Goal: Task Accomplishment & Management: Use online tool/utility

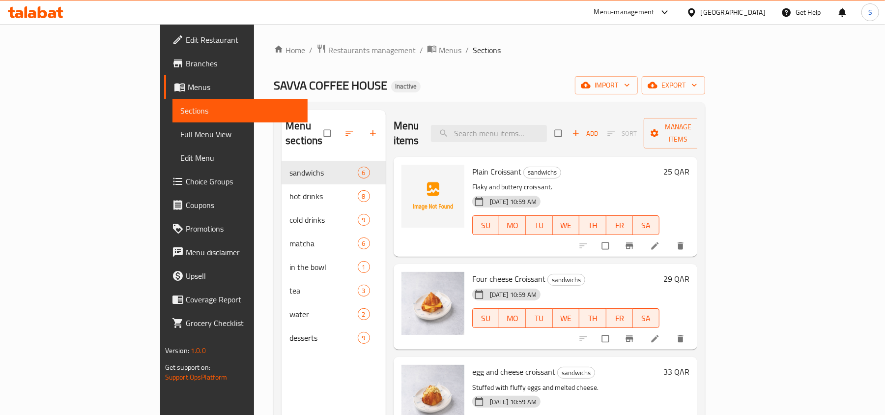
click at [749, 10] on div "[GEOGRAPHIC_DATA]" at bounding box center [733, 12] width 65 height 11
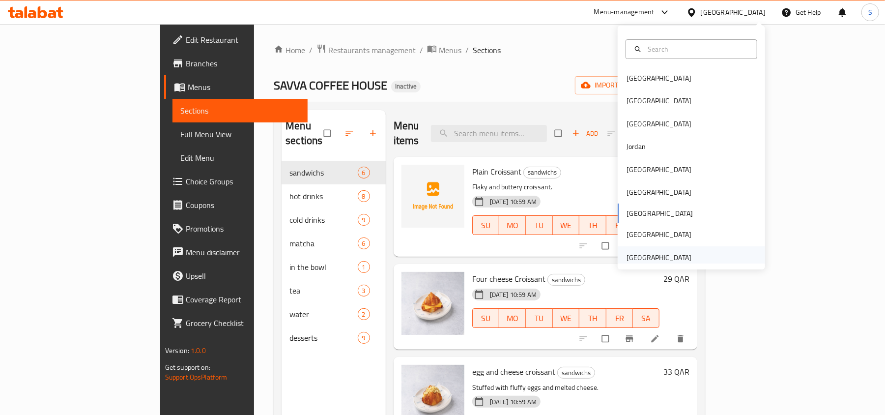
click at [656, 258] on div "[GEOGRAPHIC_DATA]" at bounding box center [659, 257] width 65 height 11
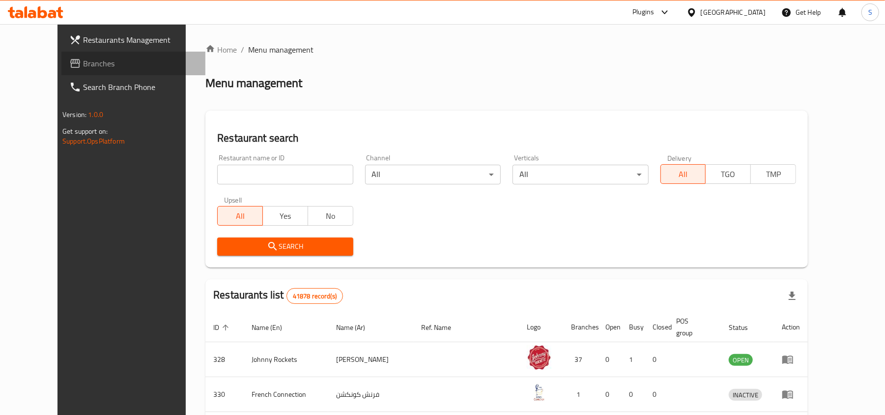
click at [83, 65] on span "Branches" at bounding box center [140, 64] width 115 height 12
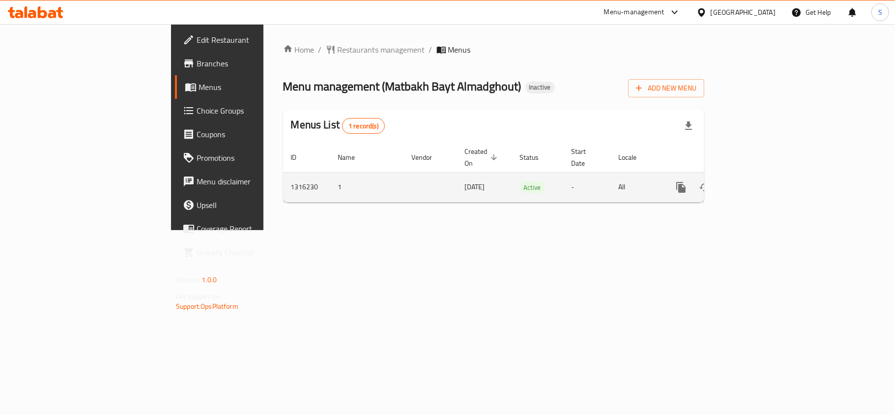
click at [758, 182] on icon "enhanced table" at bounding box center [752, 187] width 12 height 12
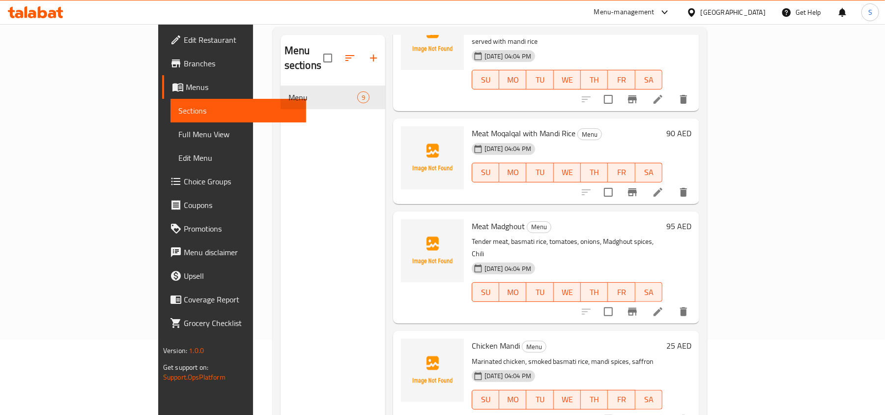
scroll to position [138, 0]
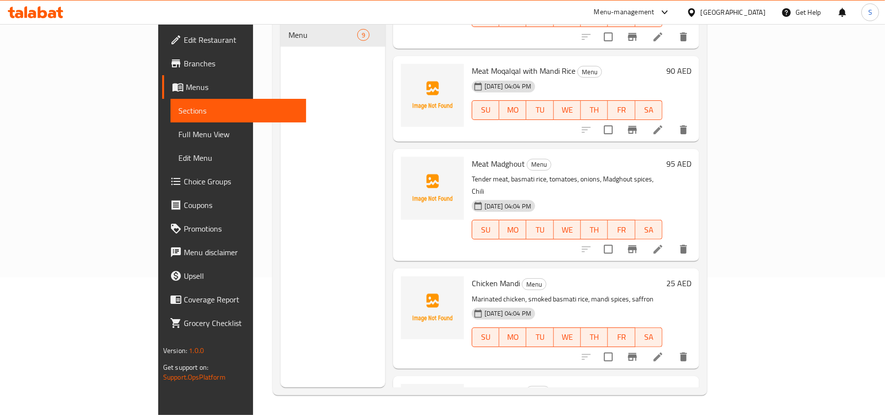
click at [186, 82] on span "Menus" at bounding box center [242, 87] width 113 height 12
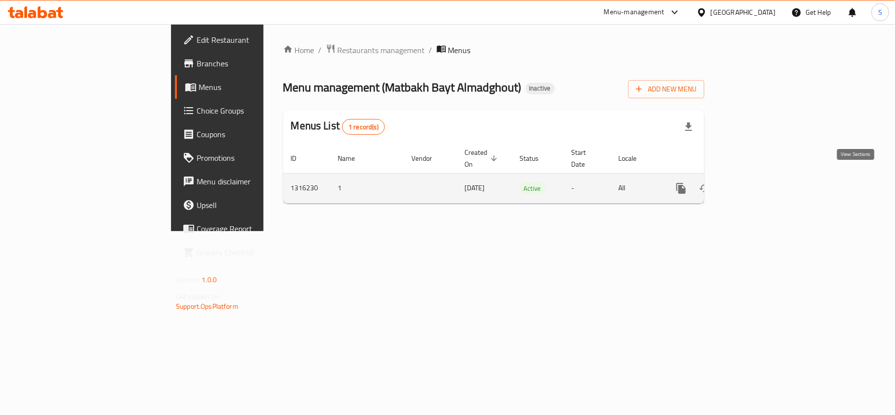
click at [758, 182] on icon "enhanced table" at bounding box center [752, 188] width 12 height 12
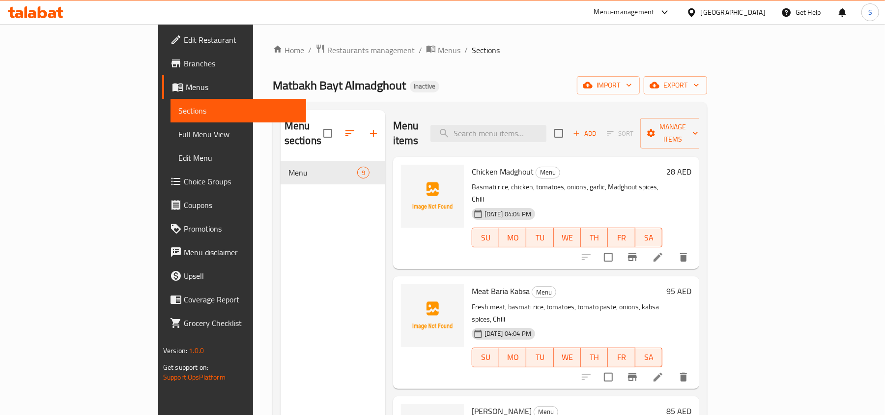
click at [710, 4] on div "United Arab Emirates" at bounding box center [726, 12] width 95 height 24
click at [702, 15] on div "United Arab Emirates" at bounding box center [733, 12] width 65 height 11
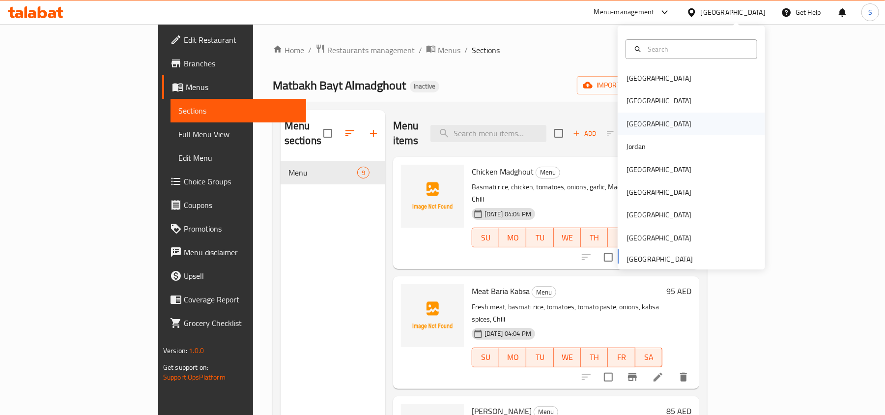
click at [635, 126] on div "Iraq" at bounding box center [659, 124] width 81 height 23
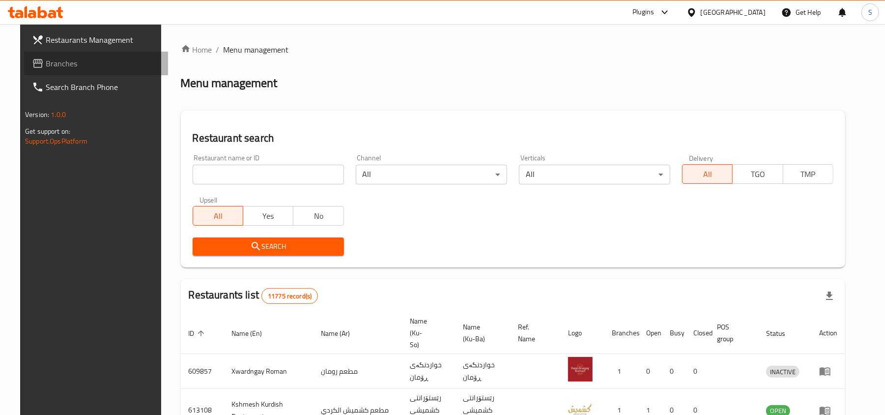
click at [82, 67] on span "Branches" at bounding box center [103, 64] width 115 height 12
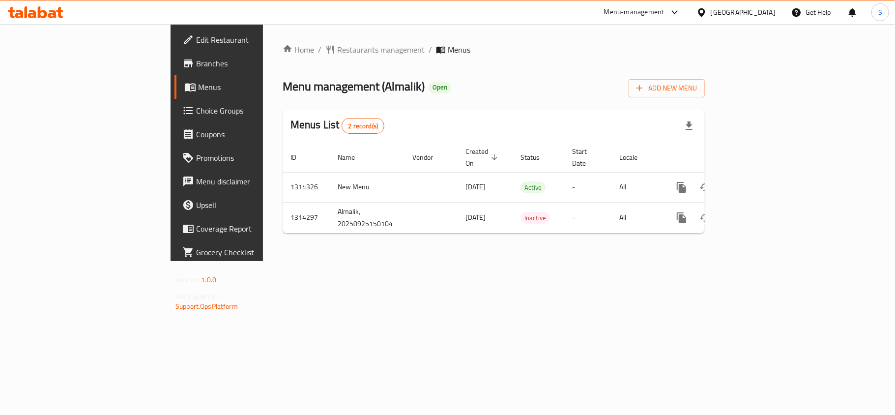
click at [26, 2] on div "Menu-management Iraq Get Help S" at bounding box center [447, 12] width 895 height 24
click at [30, 8] on icon at bounding box center [36, 12] width 56 height 12
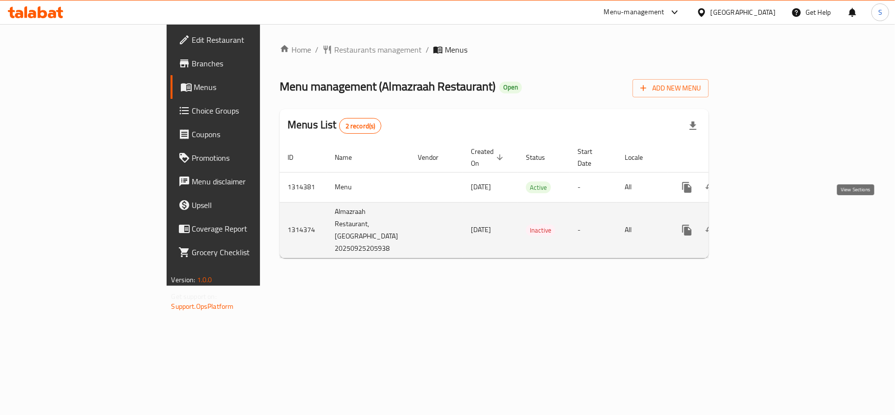
click at [770, 218] on link "enhanced table" at bounding box center [758, 230] width 24 height 24
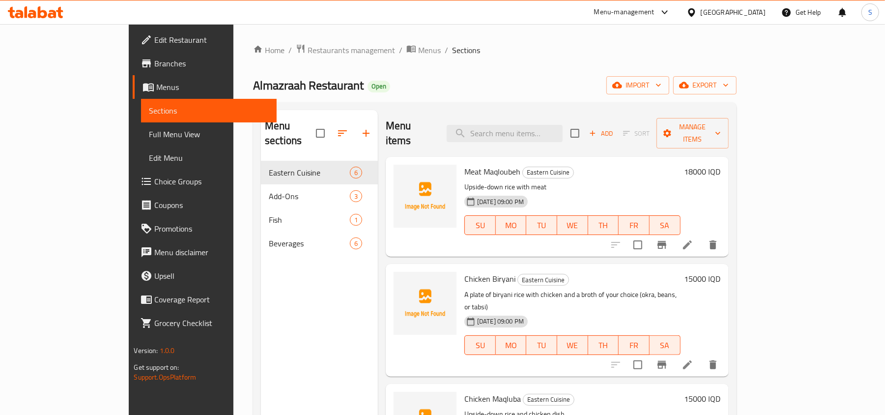
click at [149, 138] on span "Full Menu View" at bounding box center [209, 134] width 120 height 12
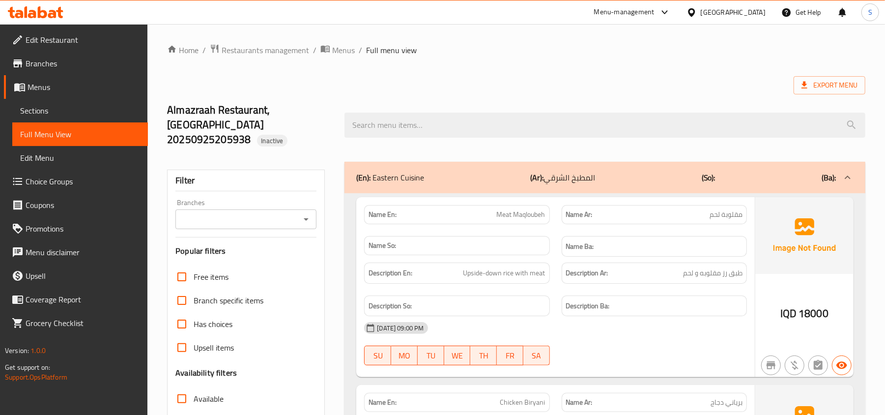
click at [23, 10] on icon at bounding box center [36, 12] width 56 height 12
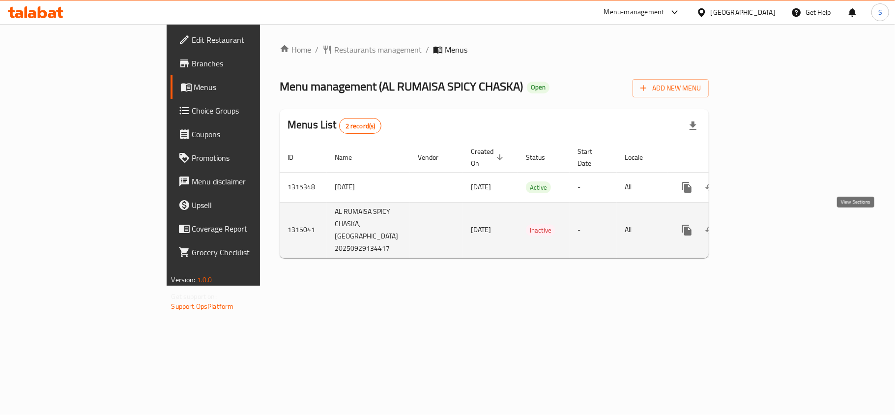
click at [764, 224] on icon "enhanced table" at bounding box center [758, 230] width 12 height 12
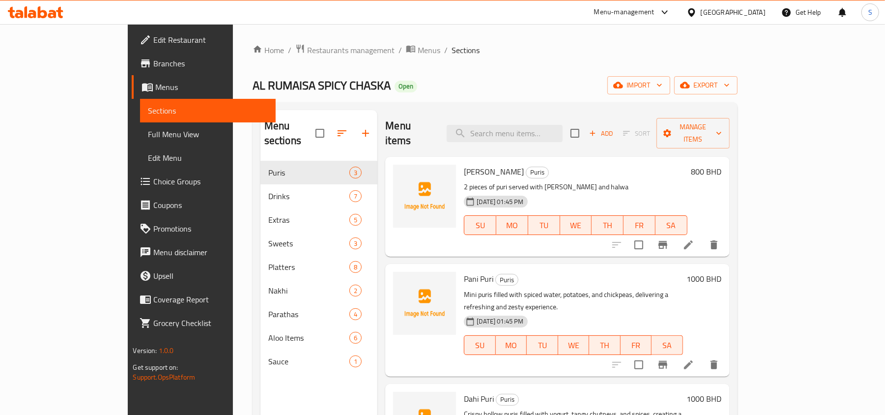
click at [148, 134] on span "Full Menu View" at bounding box center [208, 134] width 120 height 12
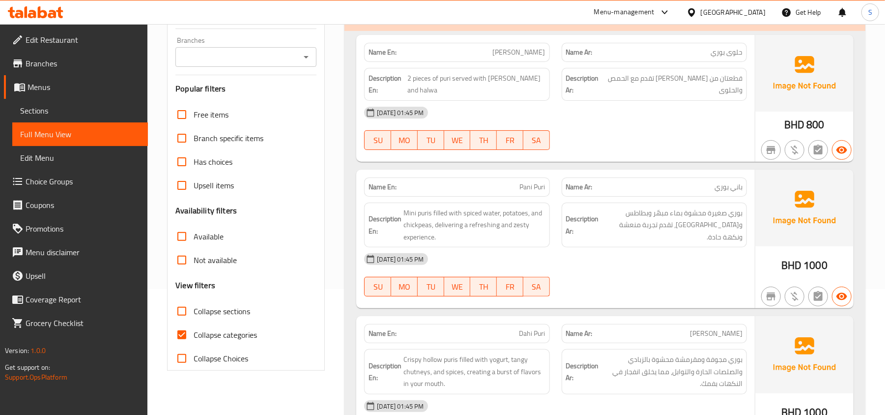
scroll to position [131, 0]
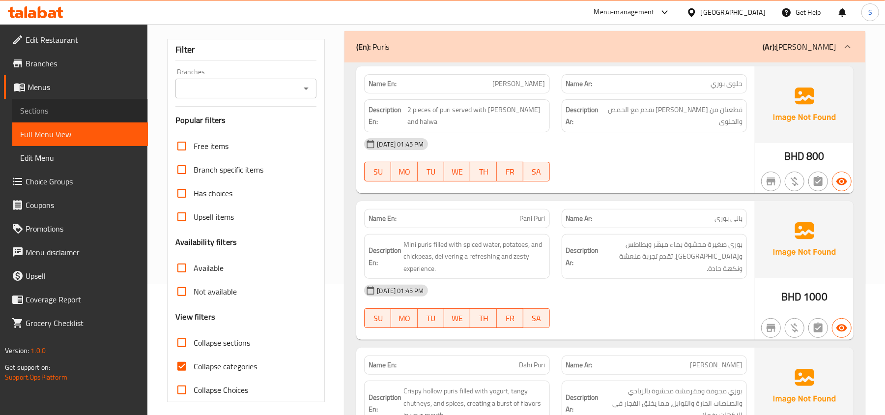
click at [51, 111] on span "Sections" at bounding box center [80, 111] width 120 height 12
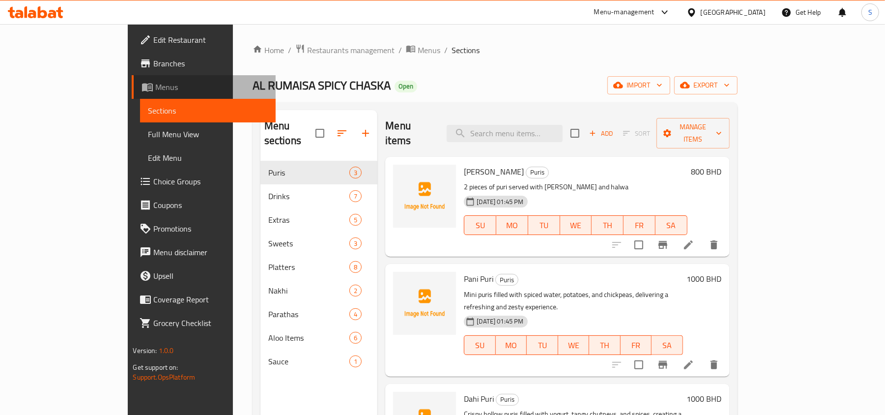
click at [155, 88] on span "Menus" at bounding box center [211, 87] width 113 height 12
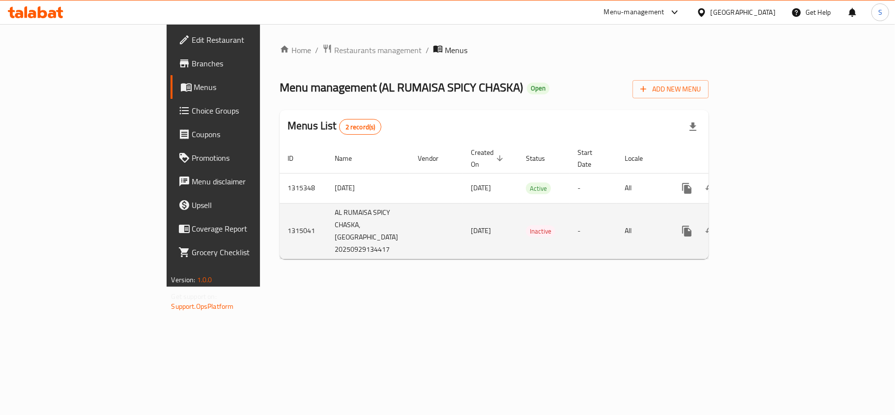
click at [762, 228] on icon "enhanced table" at bounding box center [757, 231] width 9 height 9
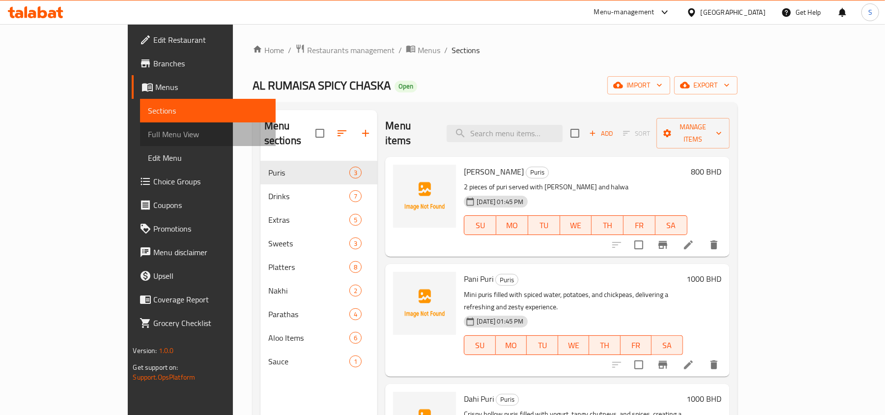
click at [148, 136] on span "Full Menu View" at bounding box center [208, 134] width 120 height 12
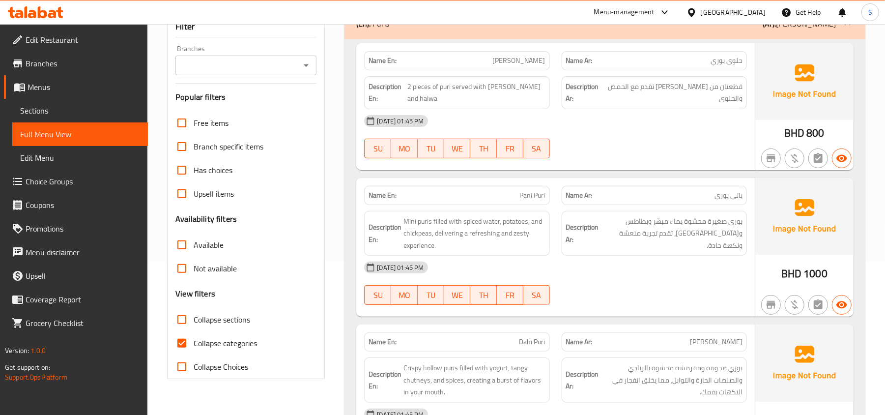
scroll to position [197, 0]
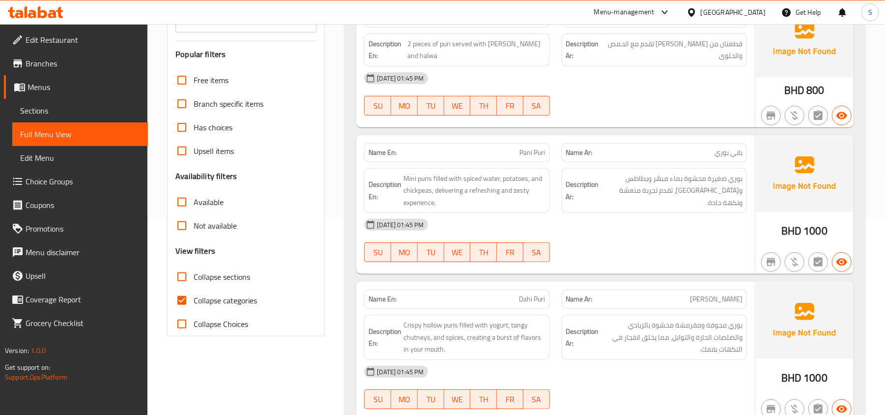
click at [219, 294] on span "Collapse categories" at bounding box center [225, 300] width 63 height 12
click at [194, 288] on input "Collapse categories" at bounding box center [182, 300] width 24 height 24
checkbox input "false"
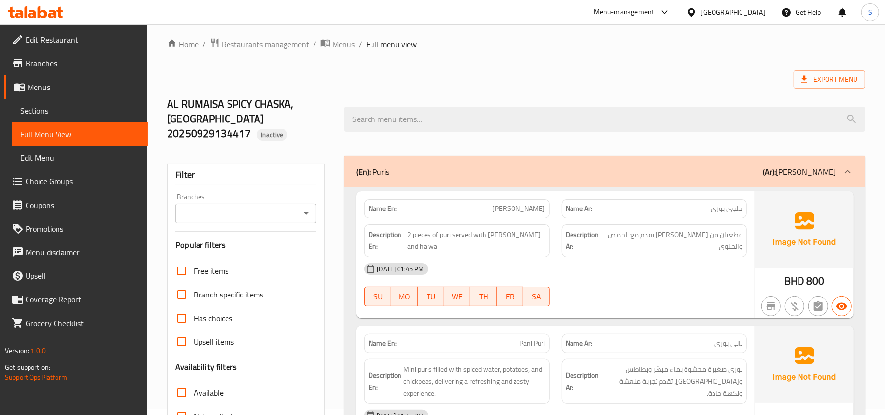
scroll to position [0, 0]
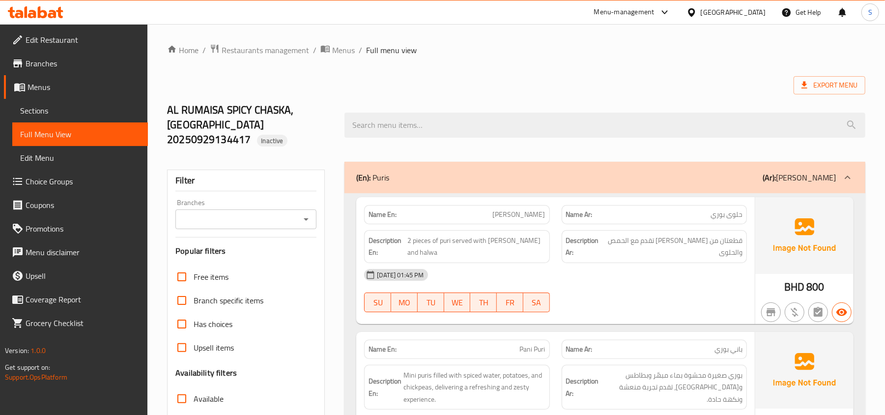
click at [75, 116] on span "Sections" at bounding box center [80, 111] width 120 height 12
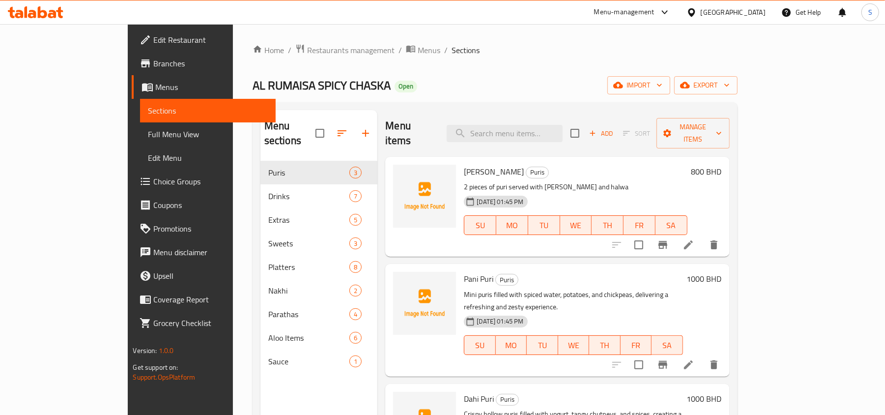
click at [155, 87] on span "Menus" at bounding box center [211, 87] width 113 height 12
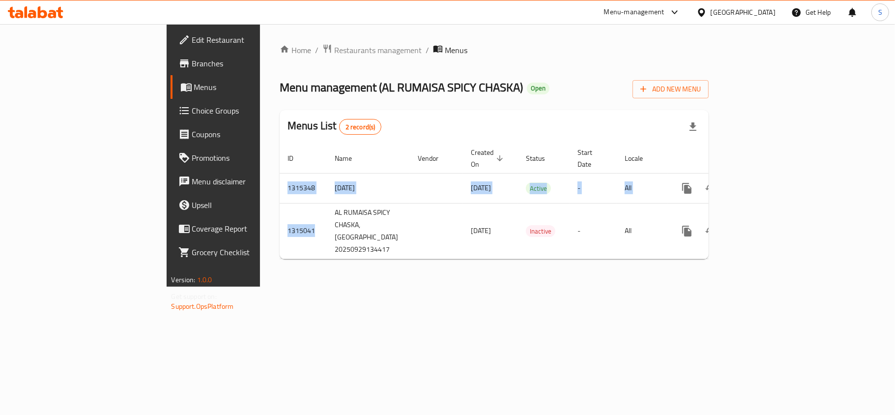
drag, startPoint x: 214, startPoint y: 204, endPoint x: 299, endPoint y: 270, distance: 107.2
click at [299, 270] on div "Home / Restaurants management / Menus Menu management ( AL RUMAISA SPICY CHASKA…" at bounding box center [494, 155] width 468 height 262
drag, startPoint x: 694, startPoint y: 334, endPoint x: 765, endPoint y: 296, distance: 80.5
click at [703, 287] on div "Home / Restaurants management / Menus Menu management ( AL RUMAISA SPICY CHASKA…" at bounding box center [494, 155] width 468 height 262
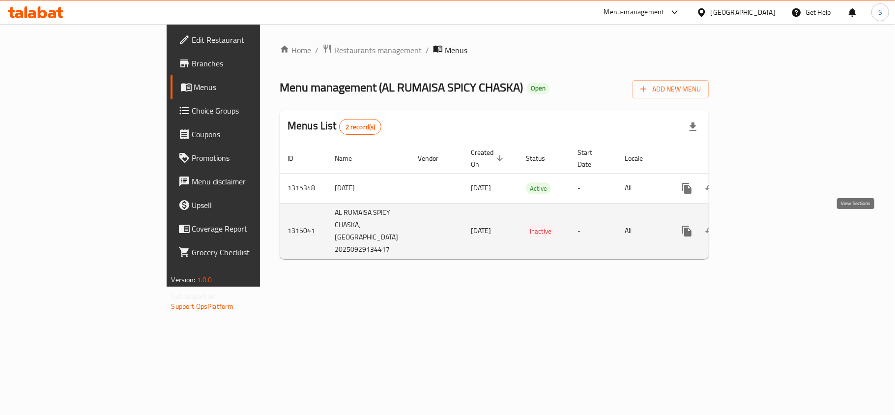
click at [764, 226] on icon "enhanced table" at bounding box center [758, 231] width 12 height 12
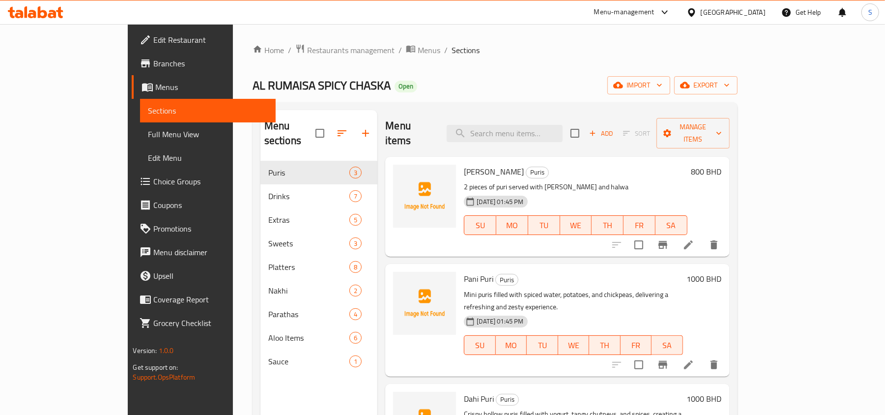
click at [140, 122] on link "Full Menu View" at bounding box center [208, 134] width 136 height 24
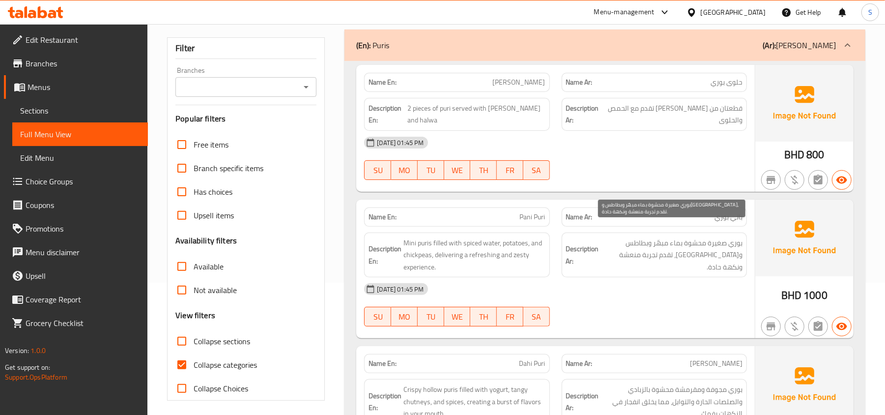
scroll to position [131, 0]
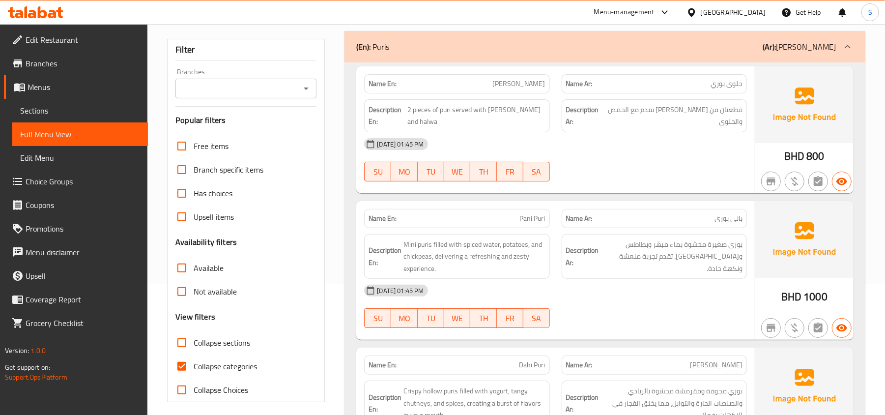
click at [185, 354] on input "Collapse categories" at bounding box center [182, 366] width 24 height 24
checkbox input "false"
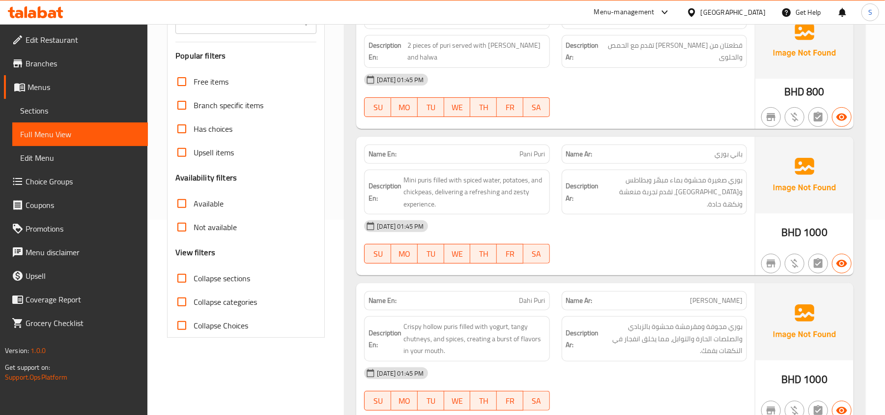
scroll to position [197, 0]
click at [742, 12] on div "Bahrain" at bounding box center [733, 12] width 65 height 11
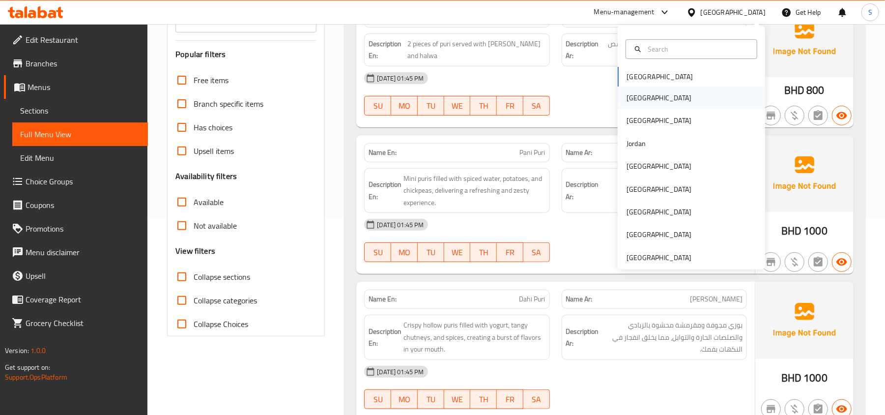
click at [630, 97] on div "[GEOGRAPHIC_DATA]" at bounding box center [659, 97] width 65 height 11
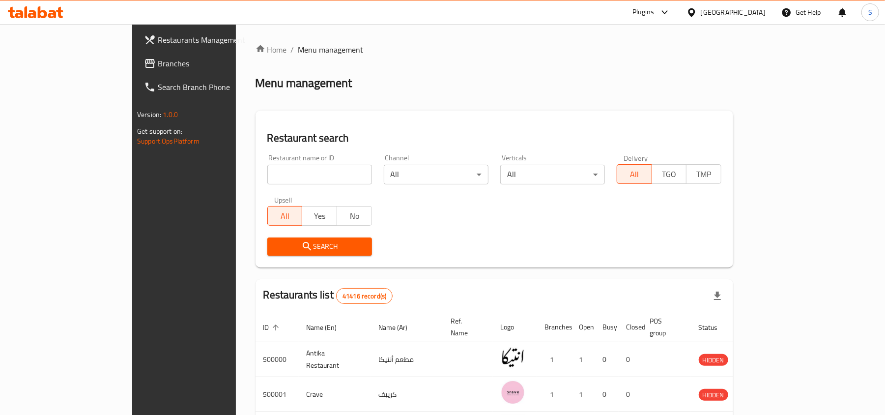
click at [158, 62] on span "Branches" at bounding box center [215, 64] width 115 height 12
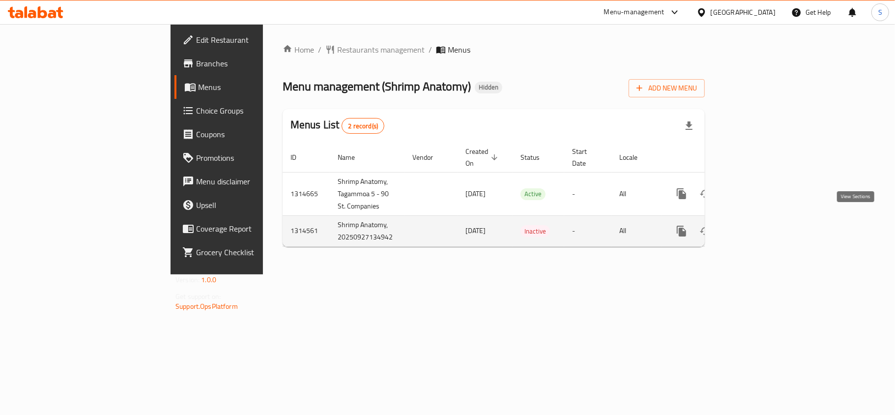
click at [758, 225] on icon "enhanced table" at bounding box center [753, 231] width 12 height 12
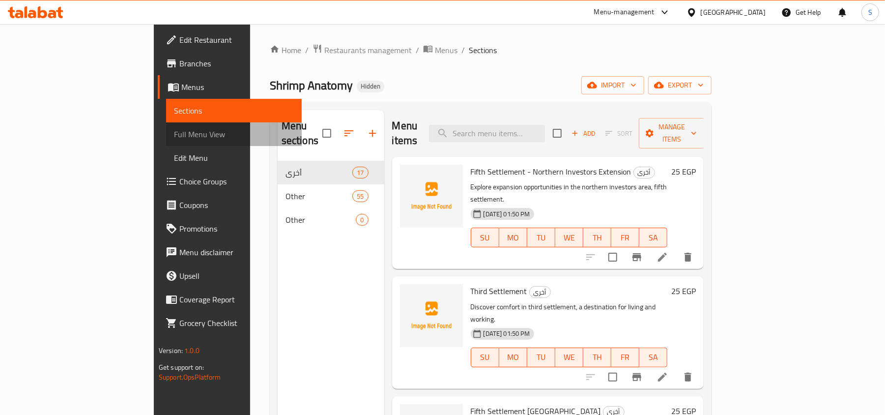
click at [174, 136] on span "Full Menu View" at bounding box center [234, 134] width 120 height 12
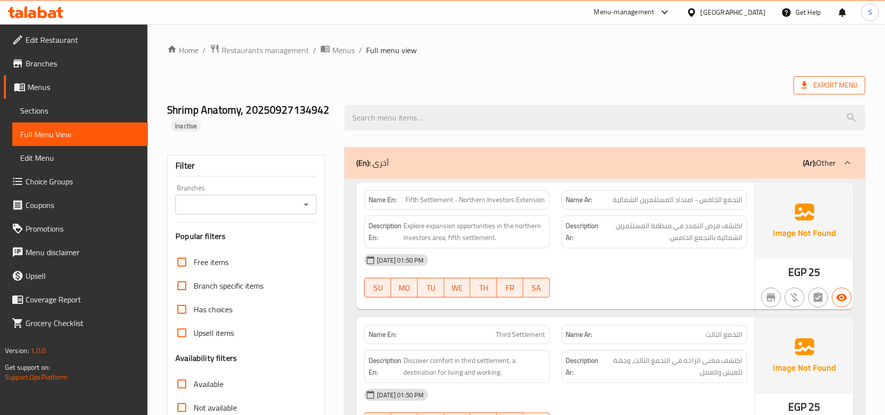
click at [815, 87] on span "Export Menu" at bounding box center [830, 85] width 56 height 12
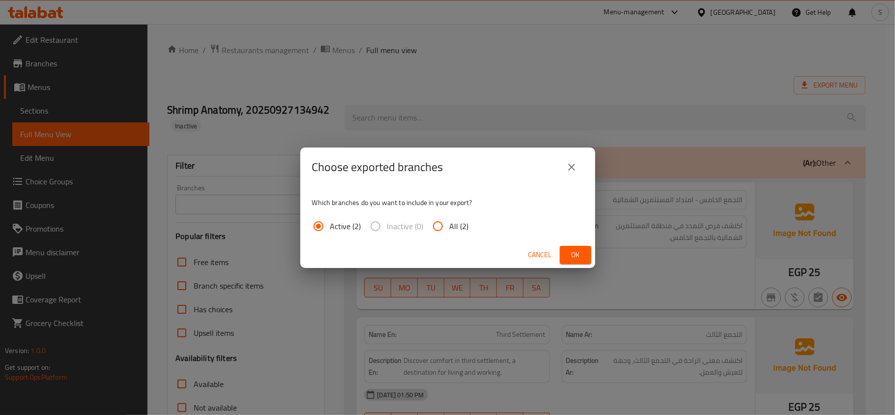
click at [438, 229] on input "All (2)" at bounding box center [438, 226] width 24 height 24
radio input "true"
click at [580, 252] on span "Ok" at bounding box center [576, 255] width 16 height 12
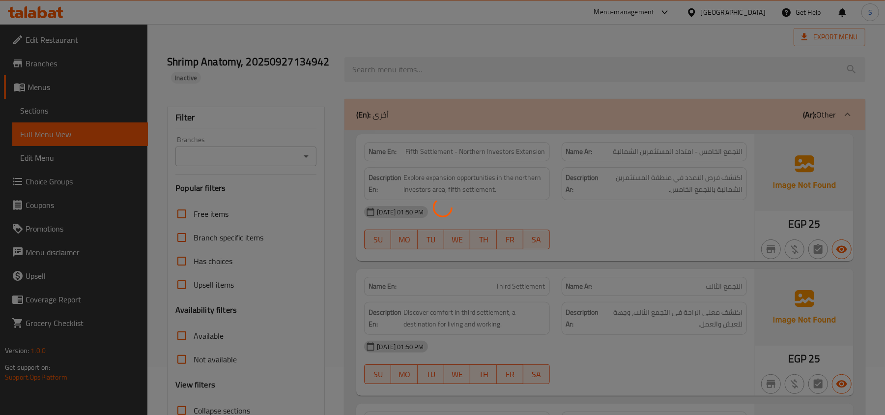
scroll to position [262, 0]
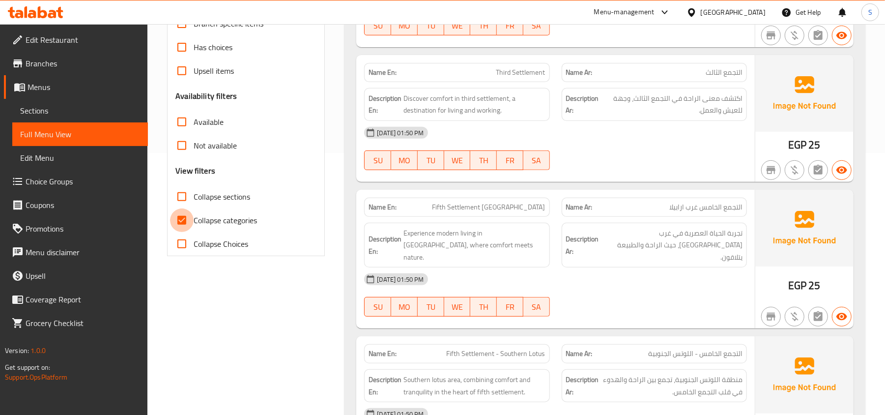
click at [193, 223] on input "Collapse categories" at bounding box center [182, 220] width 24 height 24
checkbox input "false"
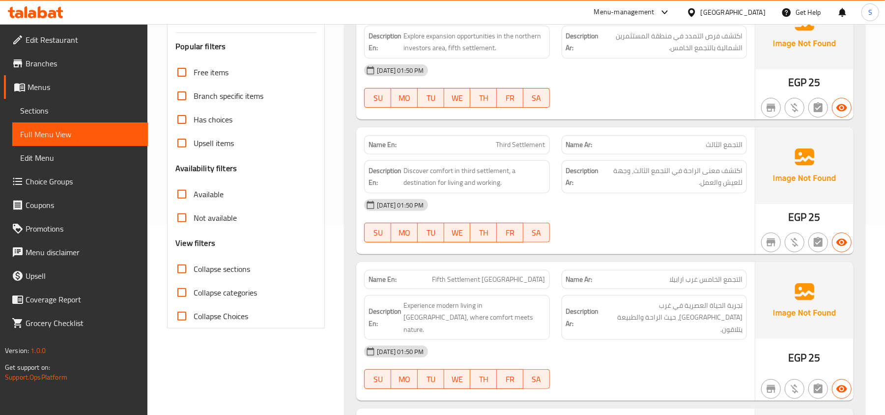
scroll to position [0, 0]
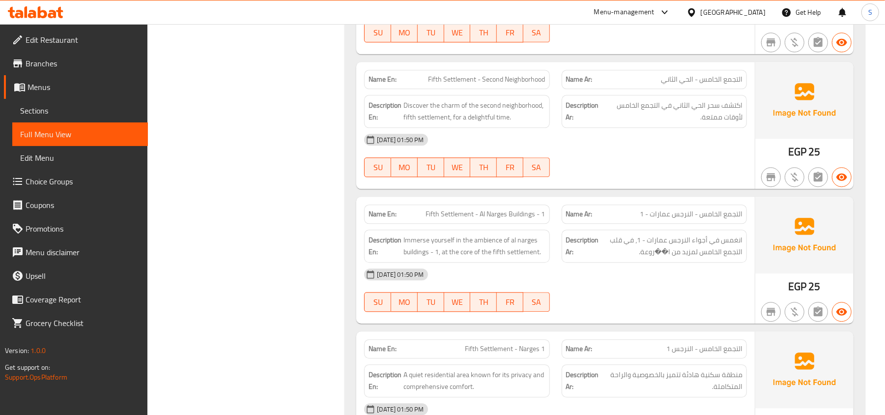
scroll to position [9676, 0]
